Goal: Information Seeking & Learning: Check status

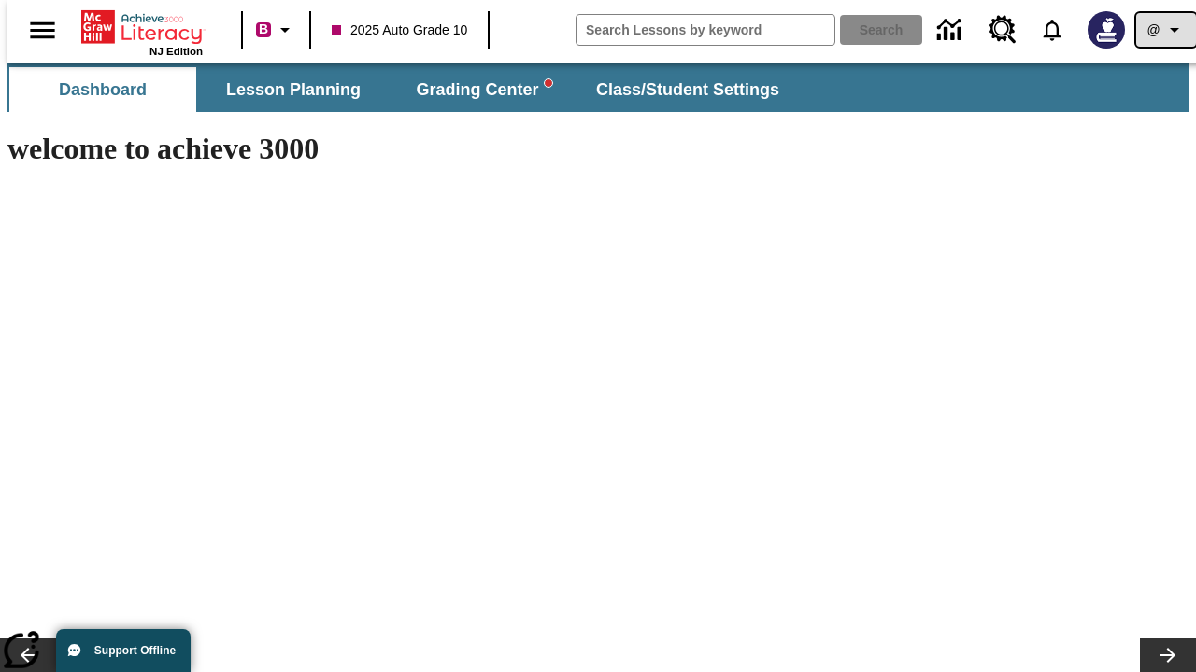
click at [1163, 30] on icon "Profile/Settings" at bounding box center [1174, 30] width 22 height 22
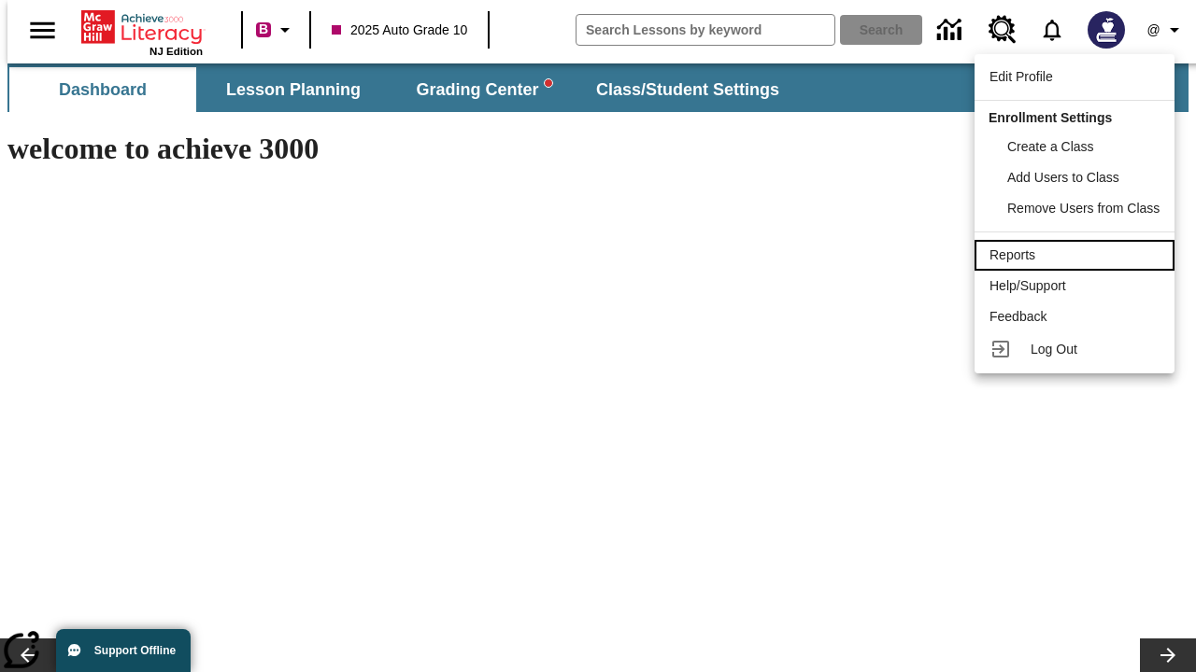
click at [1077, 255] on div "Reports" at bounding box center [1074, 256] width 170 height 20
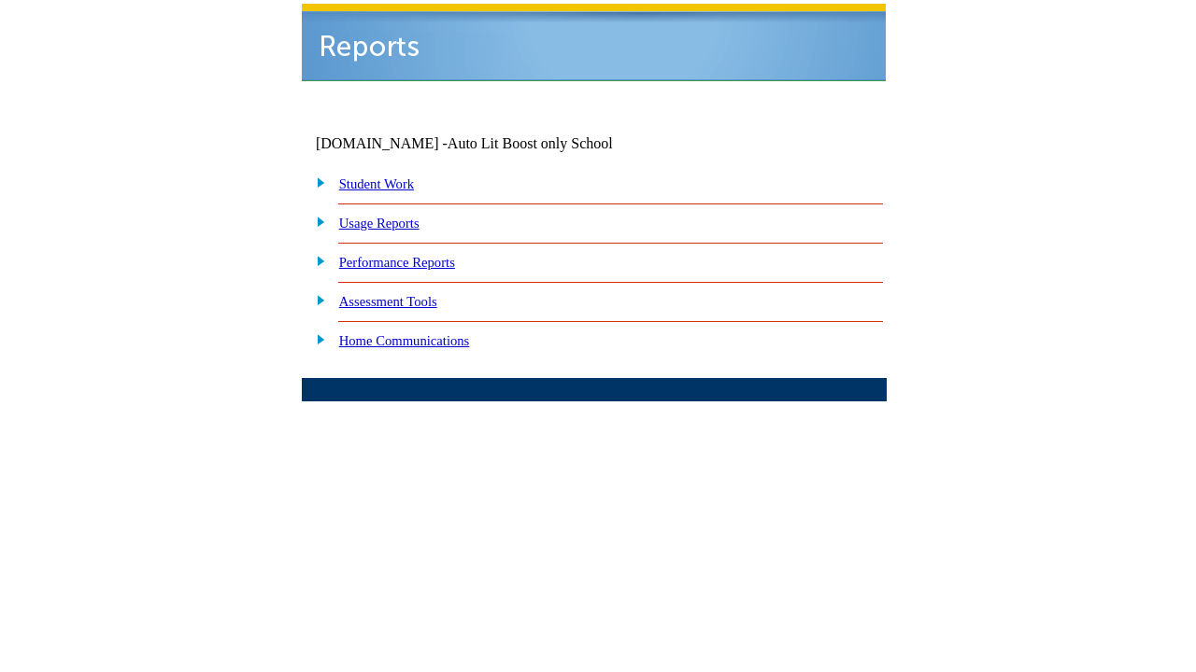
click at [416, 255] on link "Performance Reports" at bounding box center [397, 262] width 116 height 15
click at [0, 0] on link "How are my students performing on reading skills?" at bounding box center [0, 0] width 0 height 0
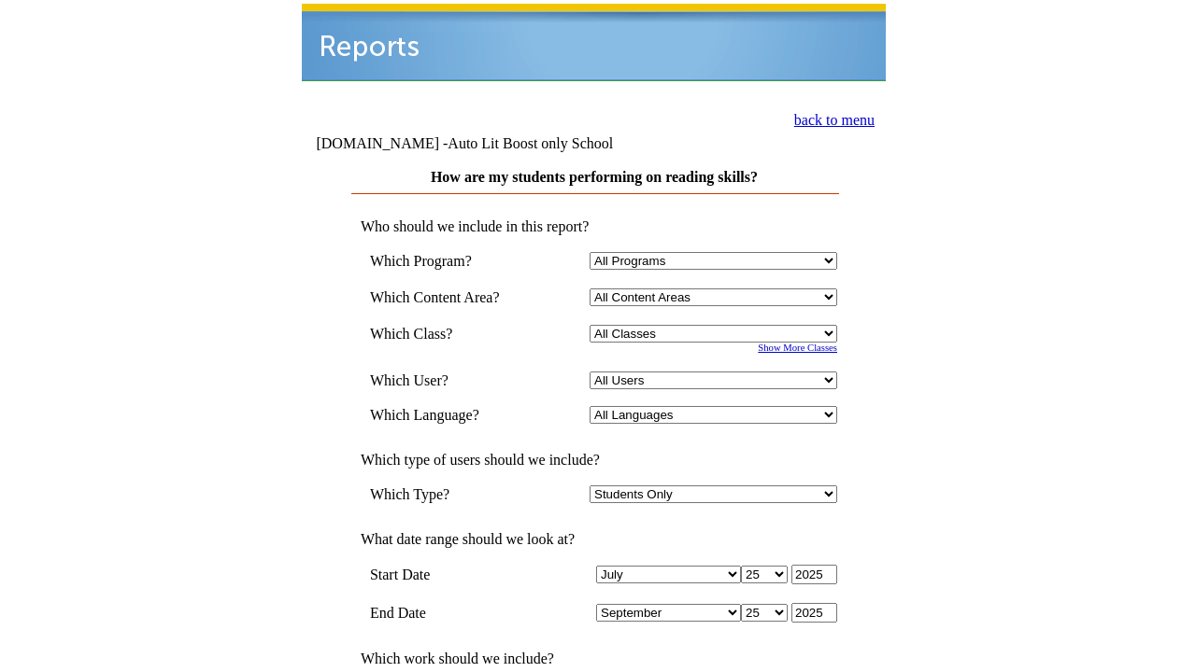
select select "4"
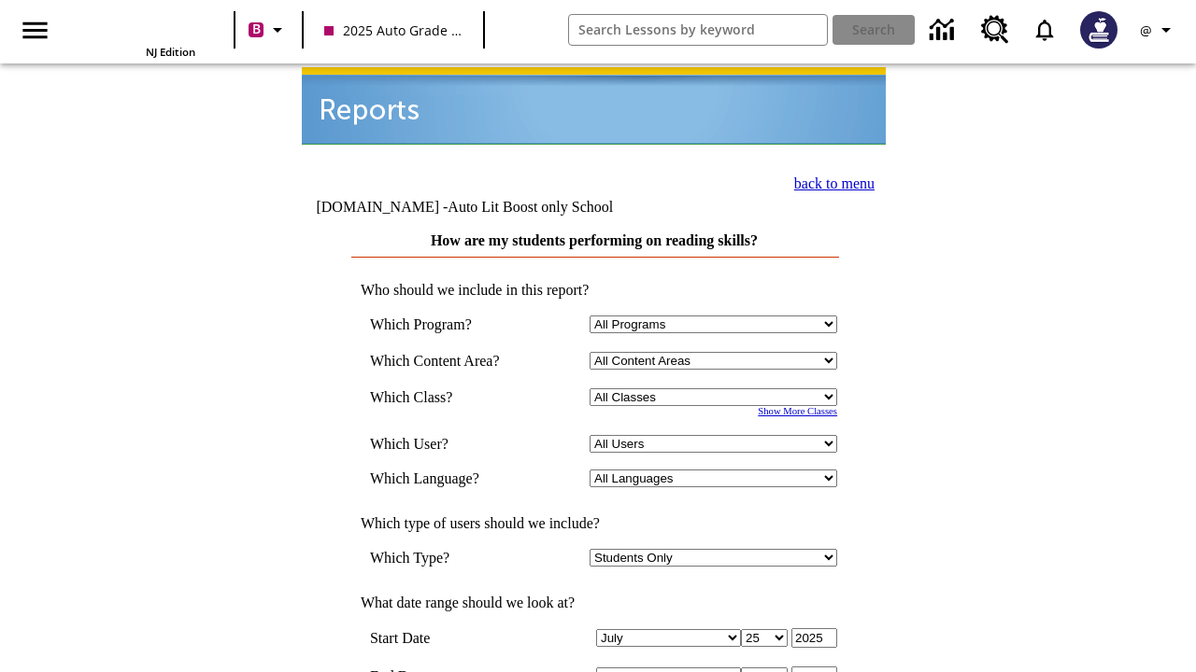
scroll to position [511, 0]
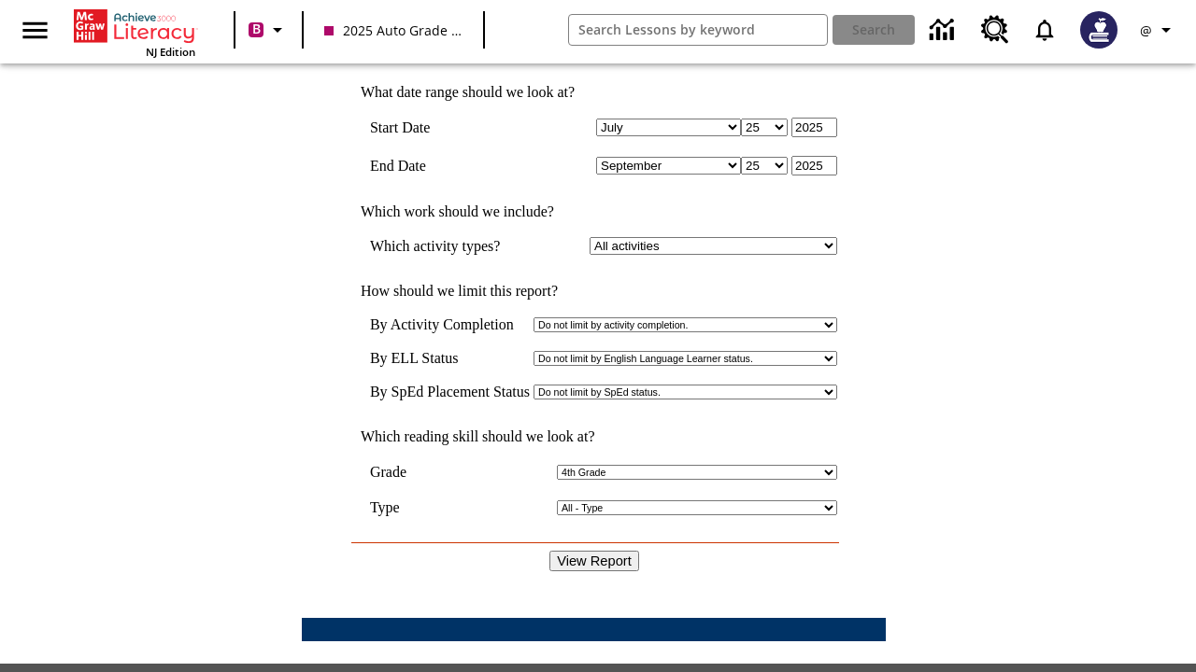
click at [594, 551] on input "View Report" at bounding box center [594, 561] width 90 height 21
click at [1158, 30] on icon "Profile/Settings" at bounding box center [1165, 30] width 22 height 22
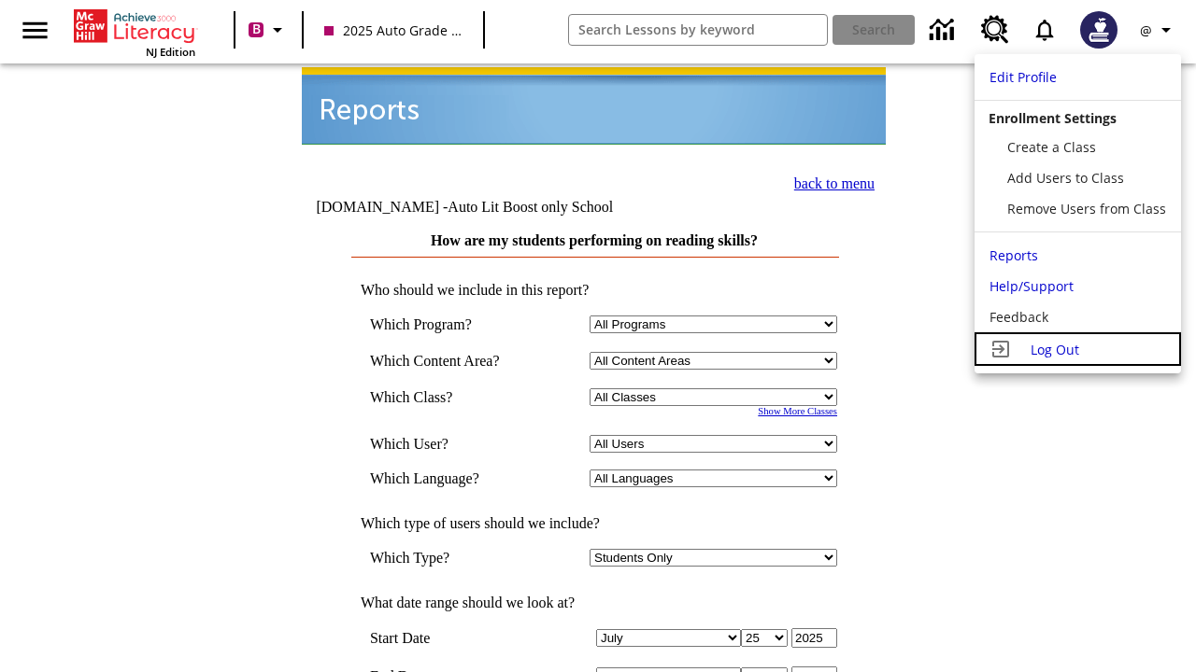
click at [1077, 349] on span "Log Out" at bounding box center [1054, 350] width 49 height 18
